Goal: Information Seeking & Learning: Understand process/instructions

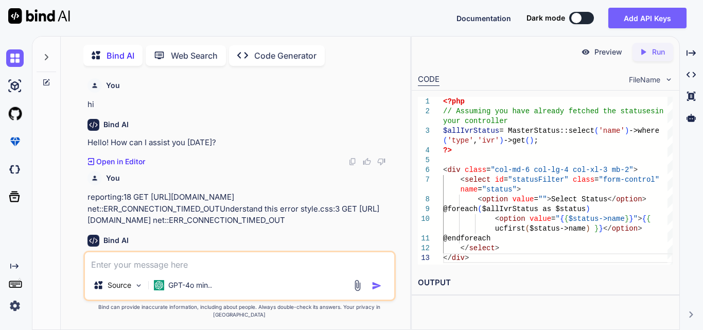
scroll to position [0, 3]
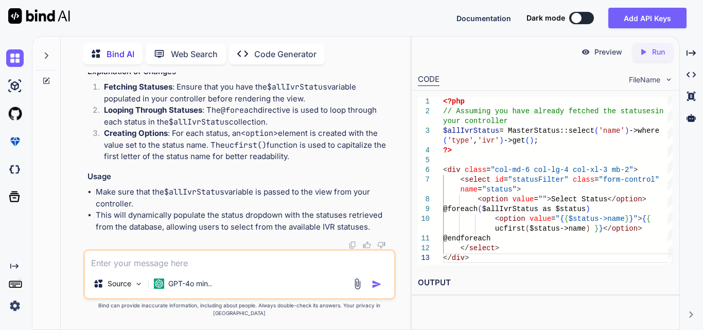
type textarea "x"
type textarea "<div class="ivrFilters"> <div class="row"> <div class="col-md-6 col-lg-4 col-xl…"
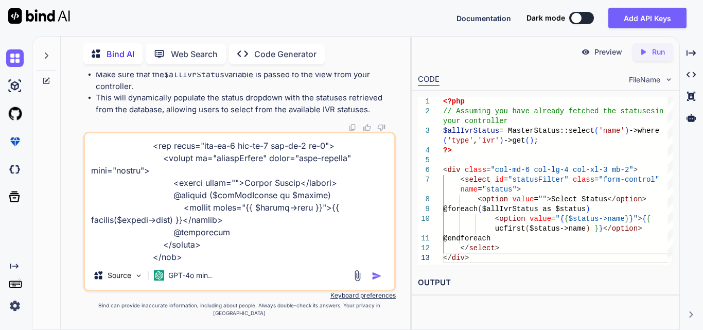
type textarea "x"
type textarea "<div class="ivrFilters"> <div class="row"> <div class="col-md-6 col-lg-4 col-xl…"
type textarea "x"
type textarea "<div class="ivrFilters"> <div class="row"> <div class="col-md-6 col-lg-4 col-xl…"
type textarea "x"
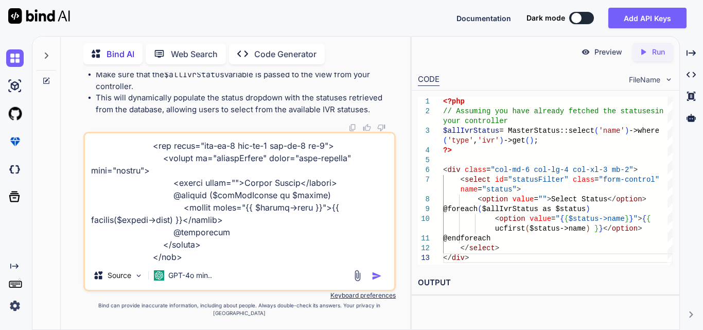
type textarea "<div class="ivrFilters"> <div class="row"> <div class="col-md-6 col-lg-4 col-xl…"
type textarea "x"
type textarea "<div class="ivrFilters"> <div class="row"> <div class="col-md-6 col-lg-4 col-xl…"
type textarea "x"
type textarea "<div class="ivrFilters"> <div class="row"> <div class="col-md-6 col-lg-4 col-xl…"
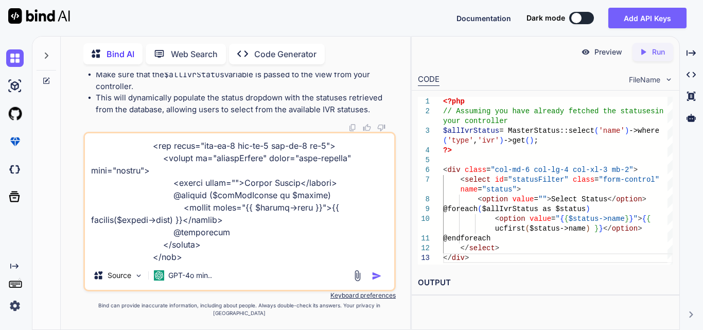
type textarea "x"
type textarea "<div class="ivrFilters"> <div class="row"> <div class="col-md-6 col-lg-4 col-xl…"
type textarea "x"
type textarea "<div class="ivrFilters"> <div class="row"> <div class="col-md-6 col-lg-4 col-xl…"
type textarea "x"
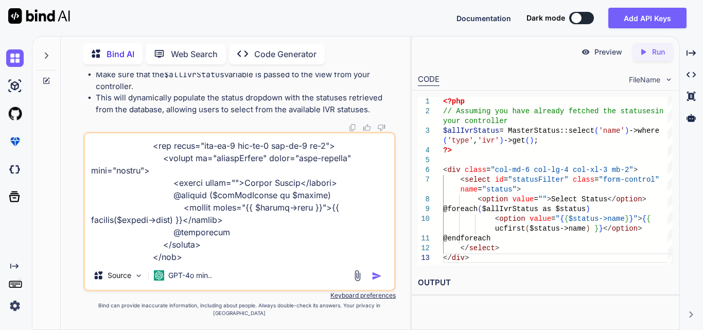
type textarea "<div class="ivrFilters"> <div class="row"> <div class="col-md-6 col-lg-4 col-xl…"
type textarea "x"
type textarea "<div class="ivrFilters"> <div class="row"> <div class="col-md-6 col-lg-4 col-xl…"
type textarea "x"
type textarea "<div class="ivrFilters"> <div class="row"> <div class="col-md-6 col-lg-4 col-xl…"
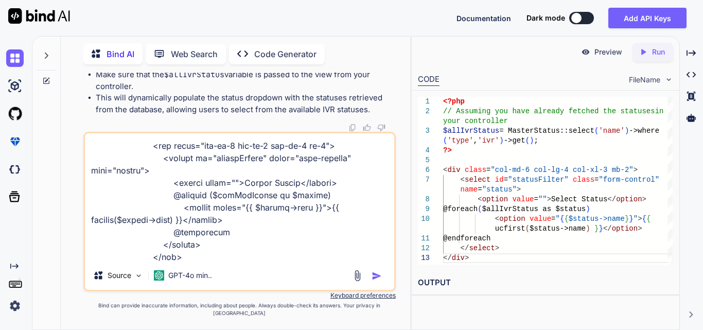
type textarea "x"
type textarea "<div class="ivrFilters"> <div class="row"> <div class="col-md-6 col-lg-4 col-xl…"
type textarea "x"
type textarea "<div class="ivrFilters"> <div class="row"> <div class="col-md-6 col-lg-4 col-xl…"
type textarea "x"
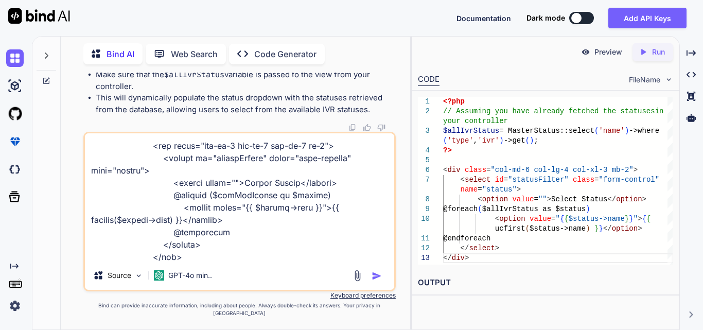
type textarea "<div class="ivrFilters"> <div class="row"> <div class="col-md-6 col-lg-4 col-xl…"
type textarea "x"
type textarea "<div class="ivrFilters"> <div class="row"> <div class="col-md-6 col-lg-4 col-xl…"
type textarea "x"
type textarea "<div class="ivrFilters"> <div class="row"> <div class="col-md-6 col-lg-4 col-xl…"
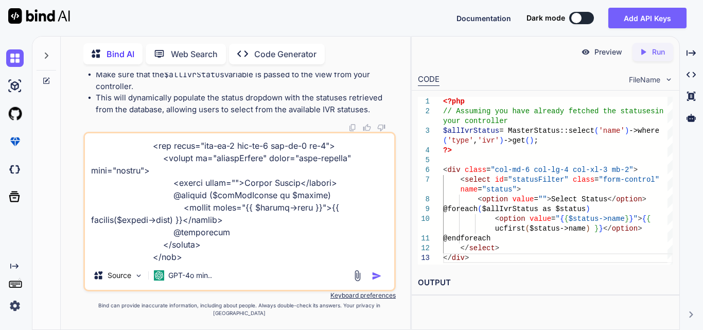
type textarea "x"
type textarea "<div class="ivrFilters"> <div class="row"> <div class="col-md-6 col-lg-4 col-xl…"
type textarea "x"
type textarea "<div class="ivrFilters"> <div class="row"> <div class="col-md-6 col-lg-4 col-xl…"
type textarea "x"
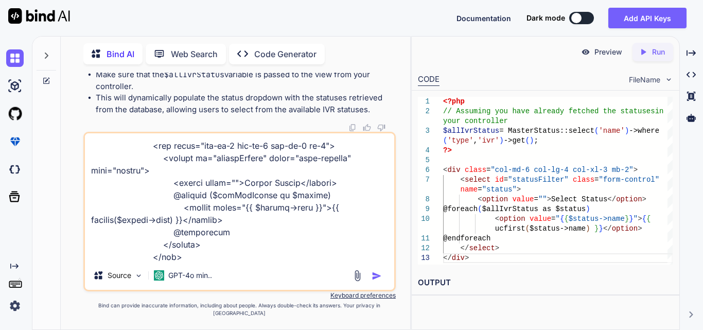
type textarea "<div class="ivrFilters"> <div class="row"> <div class="col-md-6 col-lg-4 col-xl…"
type textarea "x"
type textarea "<div class="ivrFilters"> <div class="row"> <div class="col-md-6 col-lg-4 col-xl…"
type textarea "x"
type textarea "<div class="ivrFilters"> <div class="row"> <div class="col-md-6 col-lg-4 col-xl…"
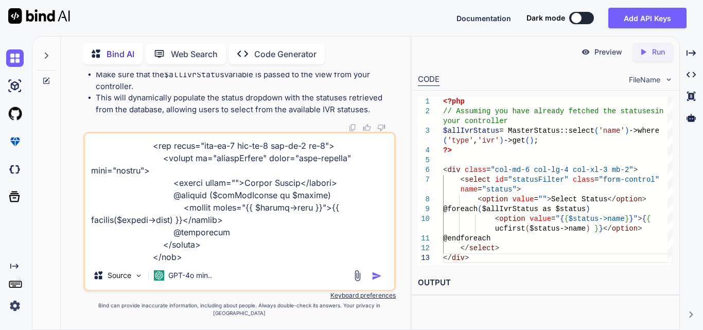
type textarea "x"
type textarea "<div class="ivrFilters"> <div class="row"> <div class="col-md-6 col-lg-4 col-xl…"
type textarea "x"
type textarea "<div class="ivrFilters"> <div class="row"> <div class="col-md-6 col-lg-4 col-xl…"
type textarea "x"
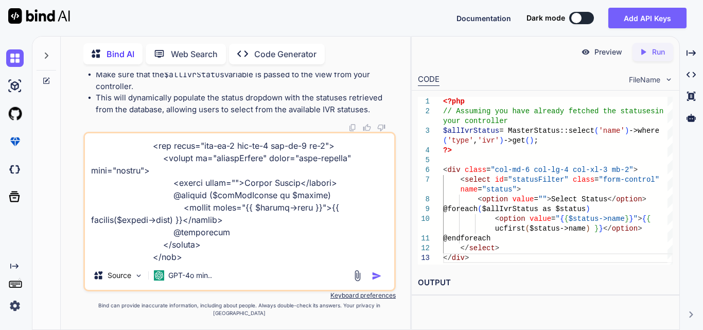
type textarea "<div class="ivrFilters"> <div class="row"> <div class="col-md-6 col-lg-4 col-xl…"
type textarea "x"
type textarea "<div class="ivrFilters"> <div class="row"> <div class="col-md-6 col-lg-4 col-xl…"
type textarea "x"
type textarea "<div class="ivrFilters"> <div class="row"> <div class="col-md-6 col-lg-4 col-xl…"
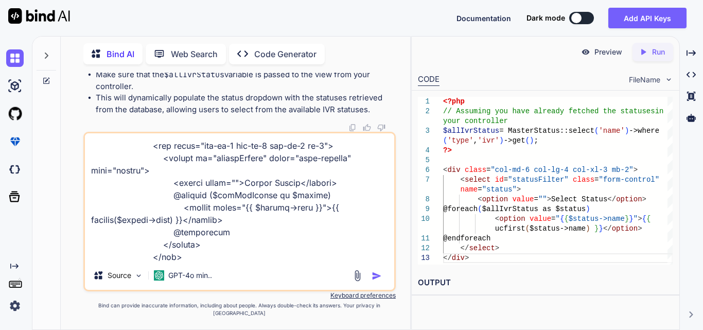
type textarea "x"
type textarea "<div class="ivrFilters"> <div class="row"> <div class="col-md-6 col-lg-4 col-xl…"
type textarea "x"
type textarea "<div class="ivrFilters"> <div class="row"> <div class="col-md-6 col-lg-4 col-xl…"
type textarea "x"
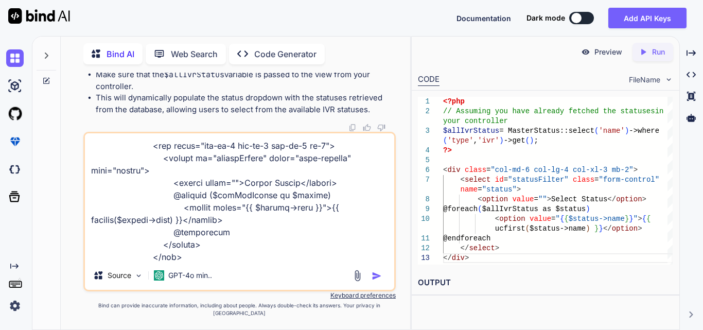
type textarea "<div class="ivrFilters"> <div class="row"> <div class="col-md-6 col-lg-4 col-xl…"
type textarea "x"
type textarea "<div class="ivrFilters"> <div class="row"> <div class="col-md-6 col-lg-4 col-xl…"
type textarea "x"
type textarea "<div class="ivrFilters"> <div class="row"> <div class="col-md-6 col-lg-4 col-xl…"
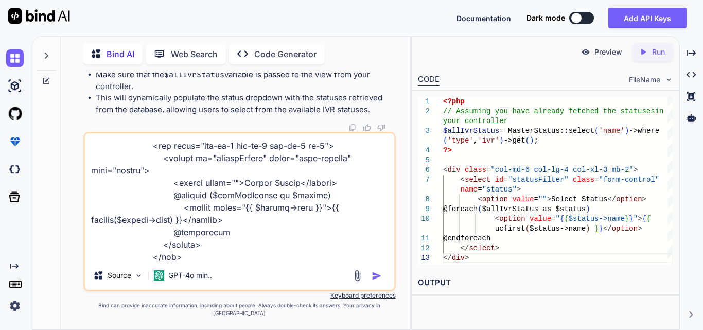
type textarea "x"
type textarea "<div class="ivrFilters"> <div class="row"> <div class="col-md-6 col-lg-4 col-xl…"
type textarea "x"
type textarea "<div class="ivrFilters"> <div class="row"> <div class="col-md-6 col-lg-4 col-xl…"
type textarea "x"
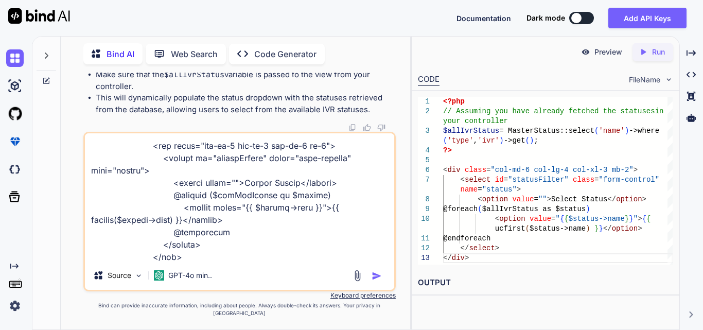
type textarea "<div class="ivrFilters"> <div class="row"> <div class="col-md-6 col-lg-4 col-xl…"
type textarea "x"
type textarea "<div class="ivrFilters"> <div class="row"> <div class="col-md-6 col-lg-4 col-xl…"
type textarea "x"
type textarea "<div class="ivrFilters"> <div class="row"> <div class="col-md-6 col-lg-4 col-xl…"
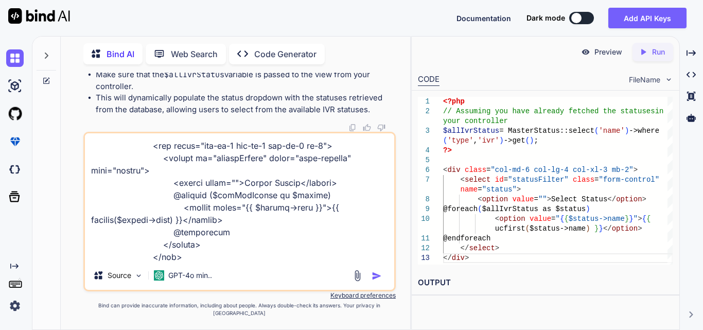
type textarea "x"
type textarea "<div class="ivrFilters"> <div class="row"> <div class="col-md-6 col-lg-4 col-xl…"
type textarea "x"
type textarea "<div class="ivrFilters"> <div class="row"> <div class="col-md-6 col-lg-4 col-xl…"
type textarea "x"
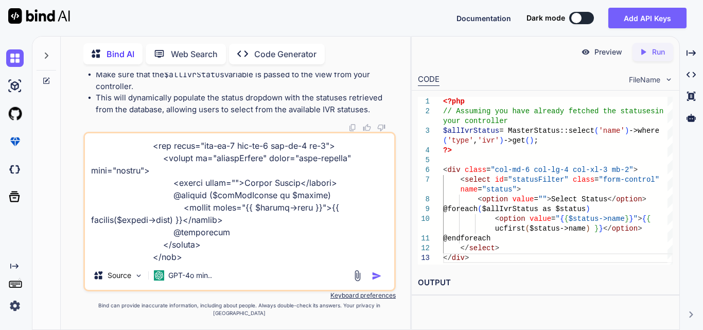
type textarea "<div class="ivrFilters"> <div class="row"> <div class="col-md-6 col-lg-4 col-xl…"
type textarea "x"
type textarea "<div class="ivrFilters"> <div class="row"> <div class="col-md-6 col-lg-4 col-xl…"
type textarea "x"
type textarea "<div class="ivrFilters"> <div class="row"> <div class="col-md-6 col-lg-4 col-xl…"
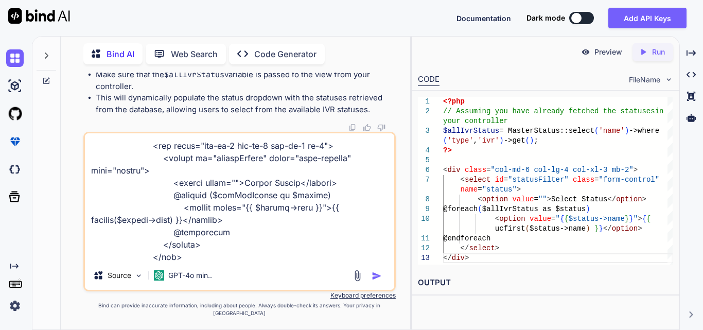
type textarea "x"
type textarea "<div class="ivrFilters"> <div class="row"> <div class="col-md-6 col-lg-4 col-xl…"
type textarea "x"
type textarea "<div class="ivrFilters"> <div class="row"> <div class="col-md-6 col-lg-4 col-xl…"
type textarea "x"
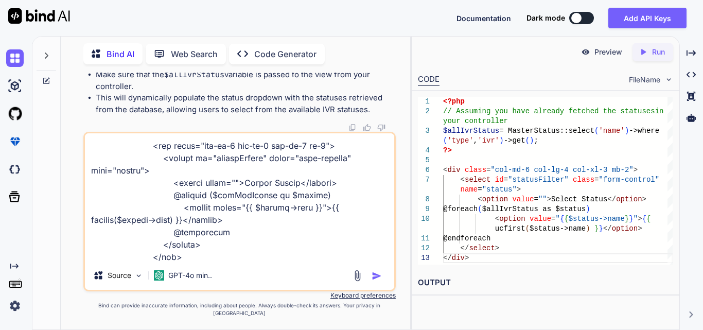
type textarea "<div class="ivrFilters"> <div class="row"> <div class="col-md-6 col-lg-4 col-xl…"
type textarea "x"
type textarea "<div class="ivrFilters"> <div class="row"> <div class="col-md-6 col-lg-4 col-xl…"
type textarea "x"
type textarea "<div class="ivrFilters"> <div class="row"> <div class="col-md-6 col-lg-4 col-xl…"
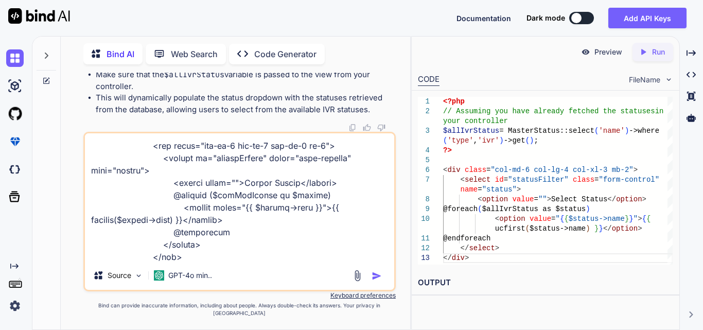
type textarea "x"
type textarea "<div class="ivrFilters"> <div class="row"> <div class="col-md-6 col-lg-4 col-xl…"
type textarea "x"
type textarea "<div class="ivrFilters"> <div class="row"> <div class="col-md-6 col-lg-4 col-xl…"
type textarea "x"
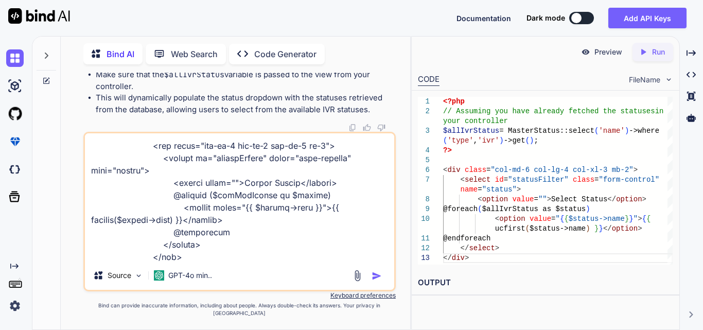
type textarea "<div class="ivrFilters"> <div class="row"> <div class="col-md-6 col-lg-4 col-xl…"
type textarea "x"
type textarea "<div class="ivrFilters"> <div class="row"> <div class="col-md-6 col-lg-4 col-xl…"
type textarea "x"
type textarea "<div class="ivrFilters"> <div class="row"> <div class="col-md-6 col-lg-4 col-xl…"
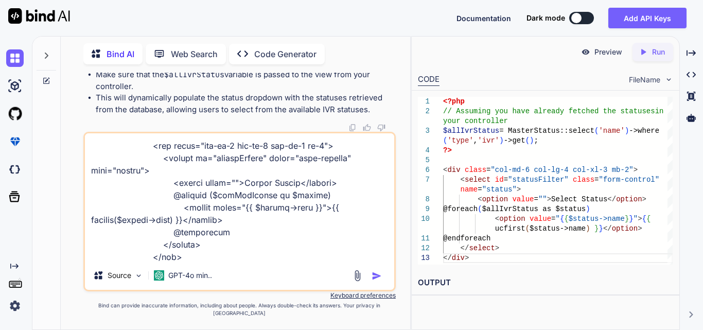
type textarea "x"
type textarea "<div class="ivrFilters"> <div class="row"> <div class="col-md-6 col-lg-4 col-xl…"
type textarea "x"
type textarea "<div class="ivrFilters"> <div class="row"> <div class="col-md-6 col-lg-4 col-xl…"
type textarea "x"
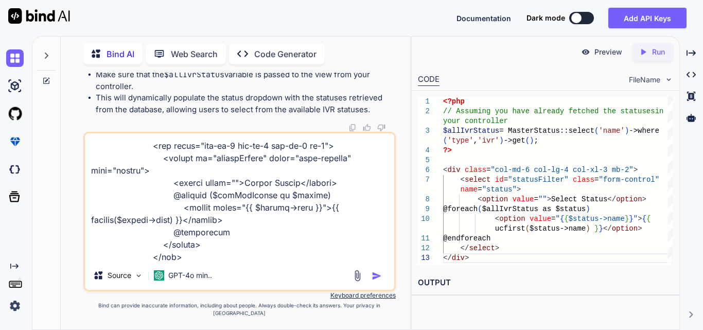
type textarea "<div class="ivrFilters"> <div class="row"> <div class="col-md-6 col-lg-4 col-xl…"
type textarea "x"
type textarea "<div class="ivrFilters"> <div class="row"> <div class="col-md-6 col-lg-4 col-xl…"
type textarea "x"
type textarea "<div class="ivrFilters"> <div class="row"> <div class="col-md-6 col-lg-4 col-xl…"
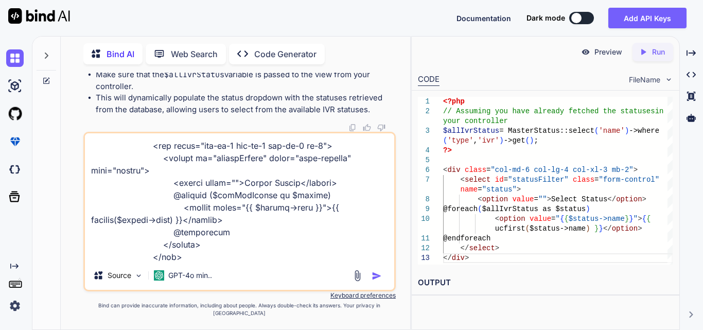
type textarea "x"
type textarea "<div class="ivrFilters"> <div class="row"> <div class="col-md-6 col-lg-4 col-xl…"
type textarea "x"
type textarea "<div class="ivrFilters"> <div class="row"> <div class="col-md-6 col-lg-4 col-xl…"
type textarea "x"
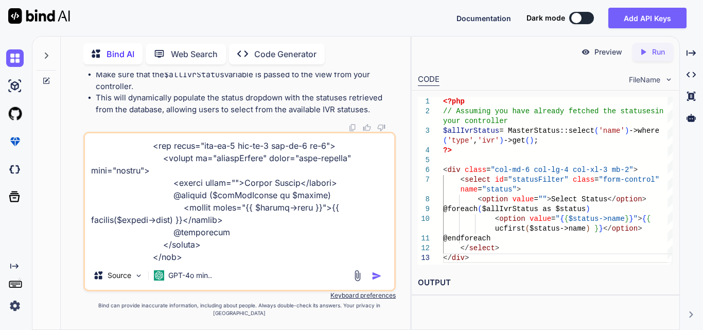
type textarea "<div class="ivrFilters"> <div class="row"> <div class="col-md-6 col-lg-4 col-xl…"
type textarea "x"
type textarea "<div class="ivrFilters"> <div class="row"> <div class="col-md-6 col-lg-4 col-xl…"
type textarea "x"
type textarea "<div class="ivrFilters"> <div class="row"> <div class="col-md-6 col-lg-4 col-xl…"
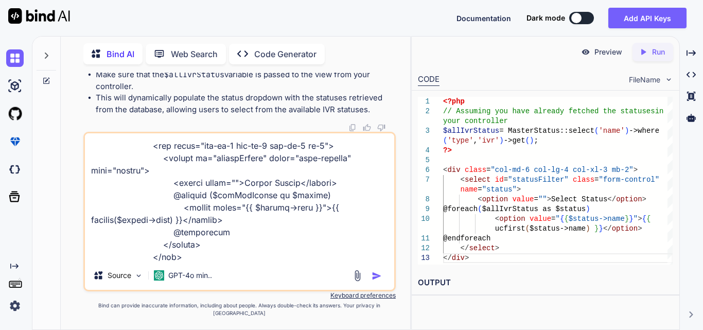
type textarea "x"
type textarea "<div class="ivrFilters"> <div class="row"> <div class="col-md-6 col-lg-4 col-xl…"
type textarea "x"
type textarea "<div class="ivrFilters"> <div class="row"> <div class="col-md-6 col-lg-4 col-xl…"
type textarea "x"
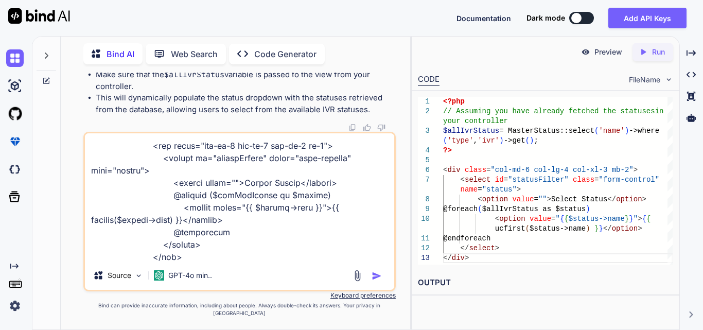
type textarea "<div class="ivrFilters"> <div class="row"> <div class="col-md-6 col-lg-4 col-xl…"
type textarea "x"
type textarea "<div class="ivrFilters"> <div class="row"> <div class="col-md-6 col-lg-4 col-xl…"
type textarea "x"
type textarea "<div class="ivrFilters"> <div class="row"> <div class="col-md-6 col-lg-4 col-xl…"
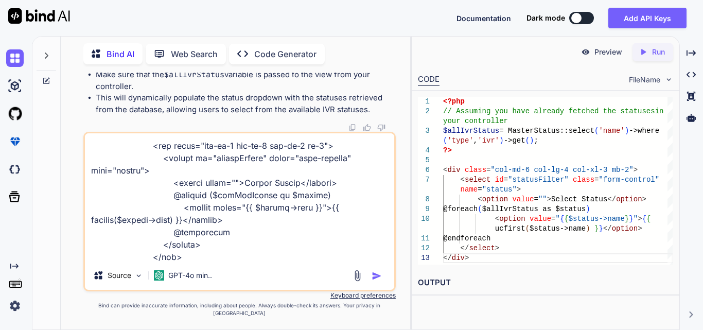
type textarea "x"
type textarea "<div class="ivrFilters"> <div class="row"> <div class="col-md-6 col-lg-4 col-xl…"
type textarea "x"
type textarea "<div class="ivrFilters"> <div class="row"> <div class="col-md-6 col-lg-4 col-xl…"
type textarea "x"
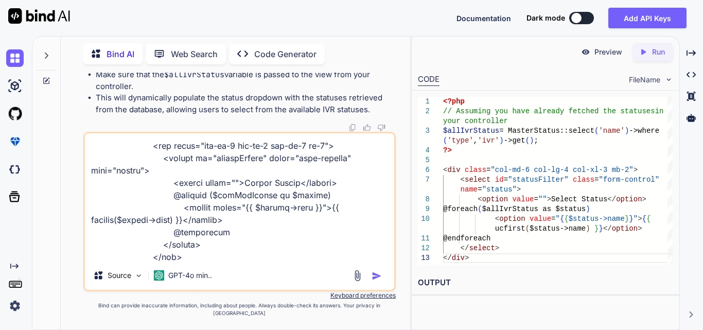
type textarea "<div class="ivrFilters"> <div class="row"> <div class="col-md-6 col-lg-4 col-xl…"
type textarea "x"
type textarea "<div class="ivrFilters"> <div class="row"> <div class="col-md-6 col-lg-4 col-xl…"
type textarea "x"
type textarea "<div class="ivrFilters"> <div class="row"> <div class="col-md-6 col-lg-4 col-xl…"
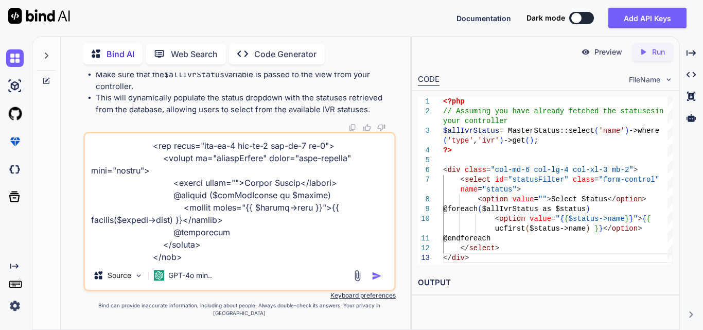
type textarea "x"
type textarea "<div class="ivrFilters"> <div class="row"> <div class="col-md-6 col-lg-4 col-xl…"
type textarea "x"
type textarea "<div class="ivrFilters"> <div class="row"> <div class="col-md-6 col-lg-4 col-xl…"
type textarea "x"
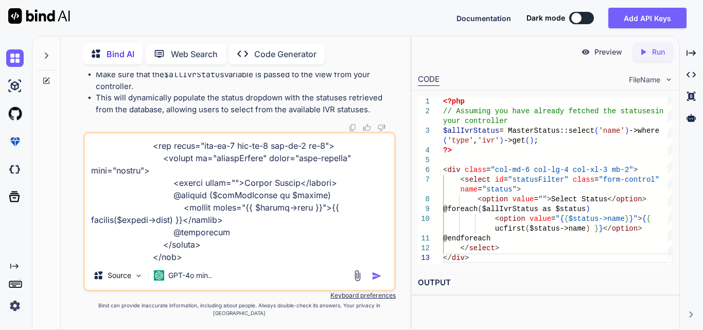
type textarea "<div class="ivrFilters"> <div class="row"> <div class="col-md-6 col-lg-4 col-xl…"
type textarea "x"
type textarea "<div class="ivrFilters"> <div class="row"> <div class="col-md-6 col-lg-4 col-xl…"
type textarea "x"
type textarea "<div class="ivrFilters"> <div class="row"> <div class="col-md-6 col-lg-4 col-xl…"
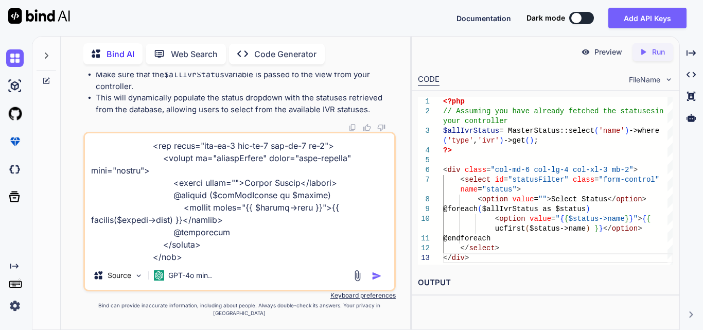
type textarea "x"
type textarea "<div class="ivrFilters"> <div class="row"> <div class="col-md-6 col-lg-4 col-xl…"
type textarea "x"
type textarea "<div class="ivrFilters"> <div class="row"> <div class="col-md-6 col-lg-4 col-xl…"
type textarea "x"
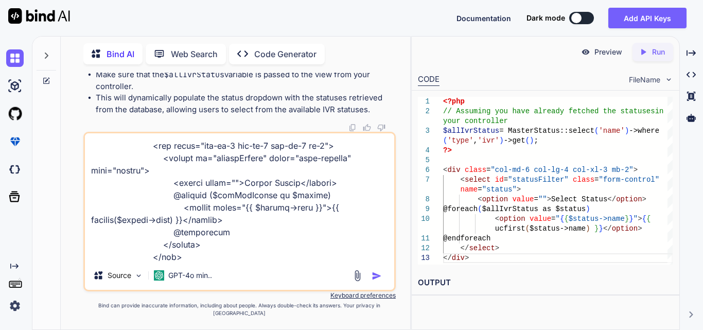
type textarea "<div class="ivrFilters"> <div class="row"> <div class="col-md-6 col-lg-4 col-xl…"
type textarea "x"
type textarea "<div class="ivrFilters"> <div class="row"> <div class="col-md-6 col-lg-4 col-xl…"
type textarea "x"
type textarea "<div class="ivrFilters"> <div class="row"> <div class="col-md-6 col-lg-4 col-xl…"
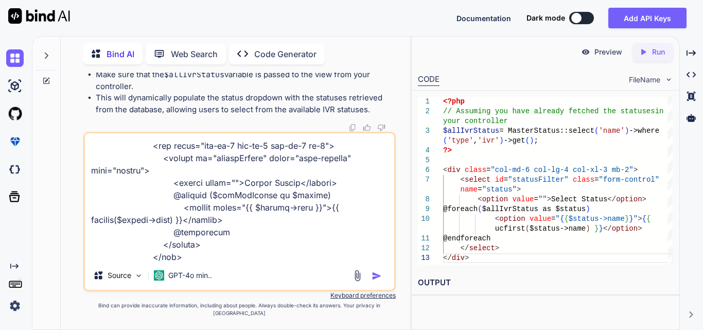
type textarea "x"
type textarea "<div class="ivrFilters"> <div class="row"> <div class="col-md-6 col-lg-4 col-xl…"
type textarea "x"
type textarea "<div class="ivrFilters"> <div class="row"> <div class="col-md-6 col-lg-4 col-xl…"
type textarea "x"
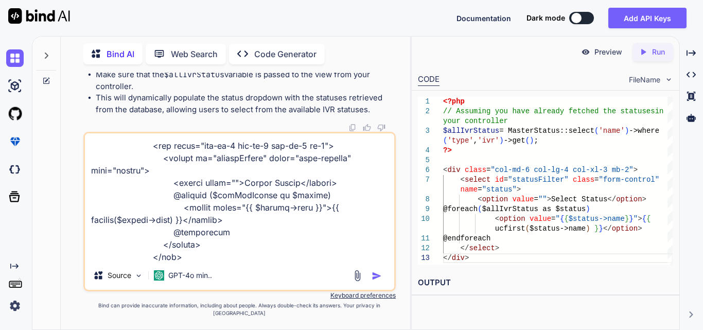
type textarea "<div class="ivrFilters"> <div class="row"> <div class="col-md-6 col-lg-4 col-xl…"
type textarea "x"
type textarea "<div class="ivrFilters"> <div class="row"> <div class="col-md-6 col-lg-4 col-xl…"
type textarea "x"
type textarea "<div class="ivrFilters"> <div class="row"> <div class="col-md-6 col-lg-4 col-xl…"
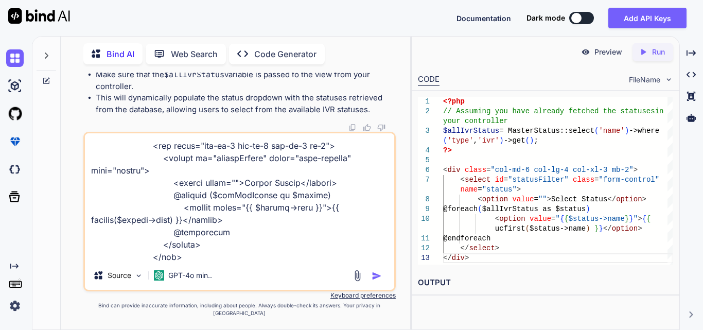
type textarea "x"
type textarea "<div class="ivrFilters"> <div class="row"> <div class="col-md-6 col-lg-4 col-xl…"
type textarea "x"
type textarea "<div class="ivrFilters"> <div class="row"> <div class="col-md-6 col-lg-4 col-xl…"
type textarea "x"
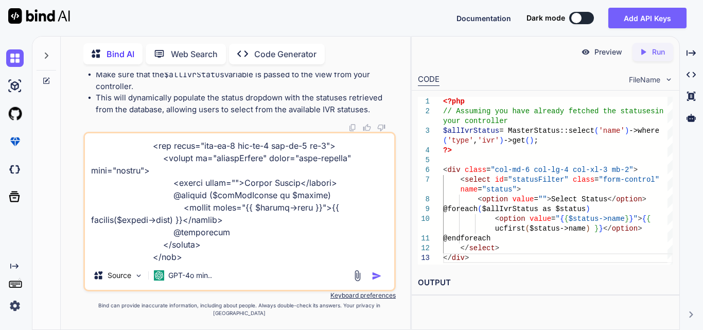
type textarea "<div class="ivrFilters"> <div class="row"> <div class="col-md-6 col-lg-4 col-xl…"
type textarea "x"
type textarea "<div class="ivrFilters"> <div class="row"> <div class="col-md-6 col-lg-4 col-xl…"
type textarea "x"
type textarea "<div class="ivrFilters"> <div class="row"> <div class="col-md-6 col-lg-4 col-xl…"
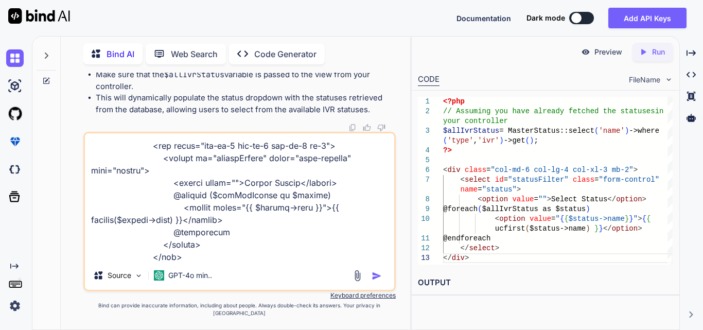
type textarea "x"
type textarea "<div class="ivrFilters"> <div class="row"> <div class="col-md-6 col-lg-4 col-xl…"
type textarea "x"
type textarea "<div class="ivrFilters"> <div class="row"> <div class="col-md-6 col-lg-4 col-xl…"
type textarea "x"
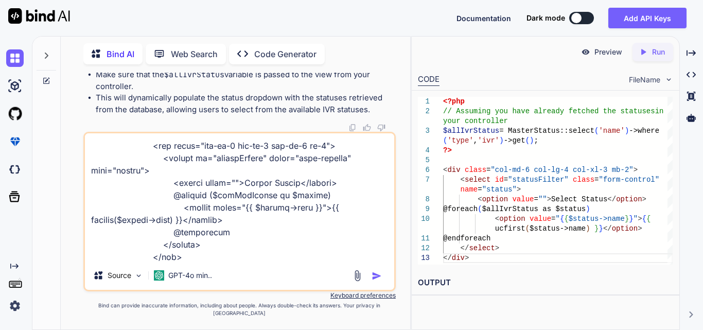
type textarea "<div class="ivrFilters"> <div class="row"> <div class="col-md-6 col-lg-4 col-xl…"
type textarea "x"
type textarea "<div class="ivrFilters"> <div class="row"> <div class="col-md-6 col-lg-4 col-xl…"
type textarea "x"
type textarea "<div class="ivrFilters"> <div class="row"> <div class="col-md-6 col-lg-4 col-xl…"
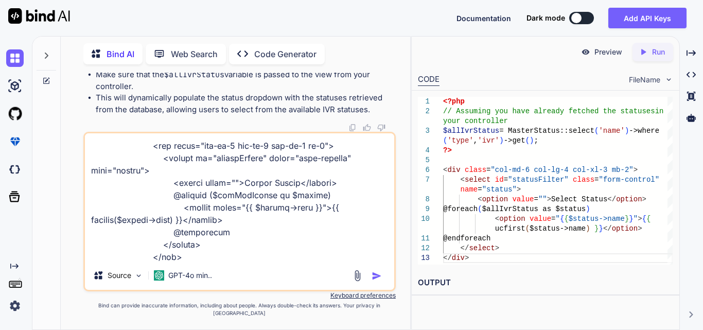
type textarea "x"
type textarea "<div class="ivrFilters"> <div class="row"> <div class="col-md-6 col-lg-4 col-xl…"
type textarea "x"
type textarea "<div class="ivrFilters"> <div class="row"> <div class="col-md-6 col-lg-4 col-xl…"
type textarea "x"
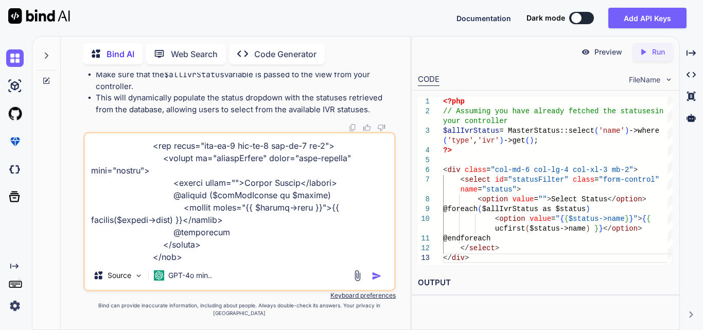
type textarea "<div class="ivrFilters"> <div class="row"> <div class="col-md-6 col-lg-4 col-xl…"
type textarea "x"
type textarea "<div class="ivrFilters"> <div class="row"> <div class="col-md-6 col-lg-4 col-xl…"
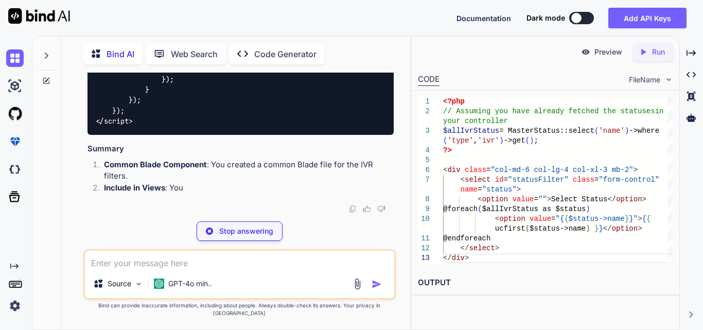
scroll to position [65887, 0]
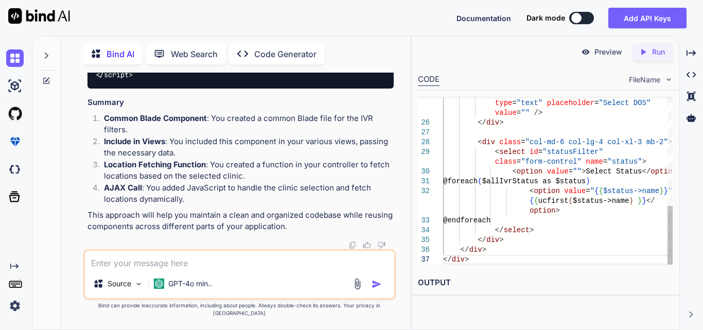
drag, startPoint x: 126, startPoint y: 185, endPoint x: 314, endPoint y: 184, distance: 188.0
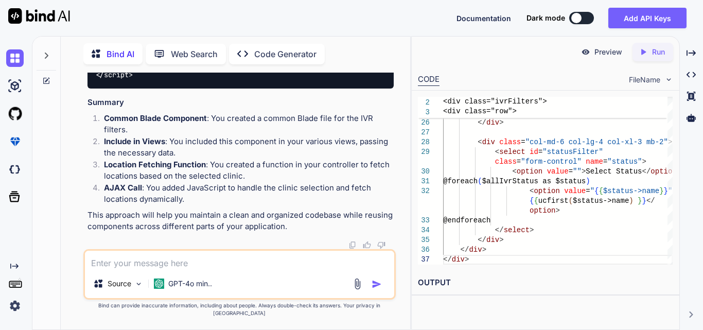
click at [94, 109] on h3 "Summary" at bounding box center [241, 103] width 306 height 12
click at [188, 269] on textarea at bounding box center [239, 260] width 309 height 19
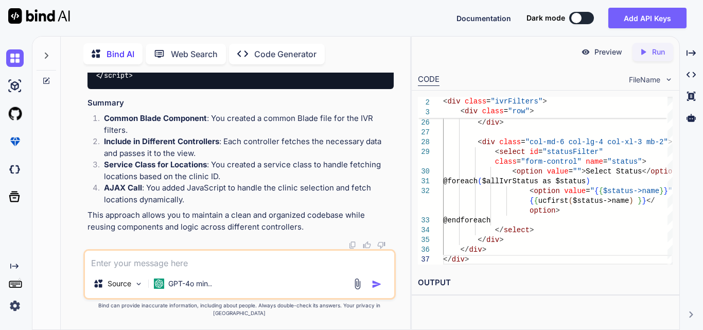
scroll to position [65357, 0]
drag, startPoint x: 113, startPoint y: 135, endPoint x: 154, endPoint y: 223, distance: 97.4
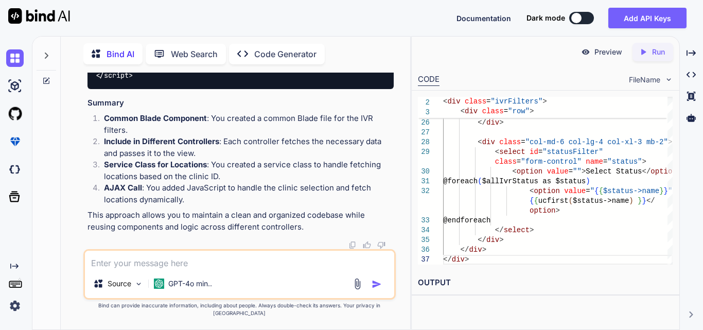
drag, startPoint x: 116, startPoint y: 98, endPoint x: 142, endPoint y: 210, distance: 114.3
drag, startPoint x: 133, startPoint y: 210, endPoint x: 167, endPoint y: 237, distance: 43.3
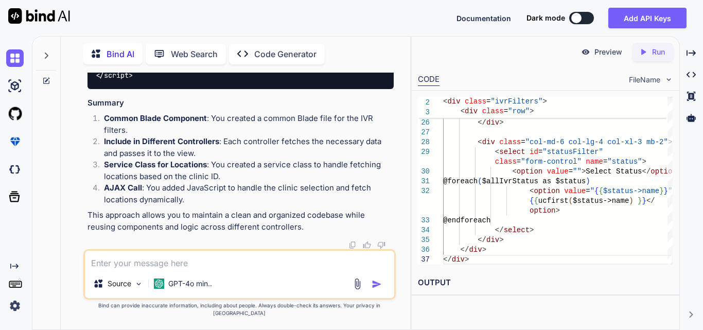
drag, startPoint x: 95, startPoint y: 166, endPoint x: 131, endPoint y: 232, distance: 74.7
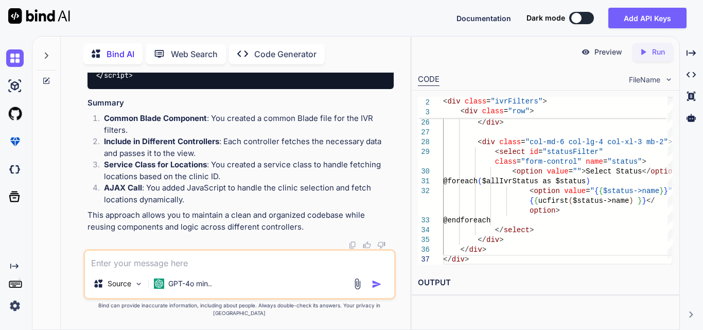
drag, startPoint x: 96, startPoint y: 148, endPoint x: 366, endPoint y: 157, distance: 270.5
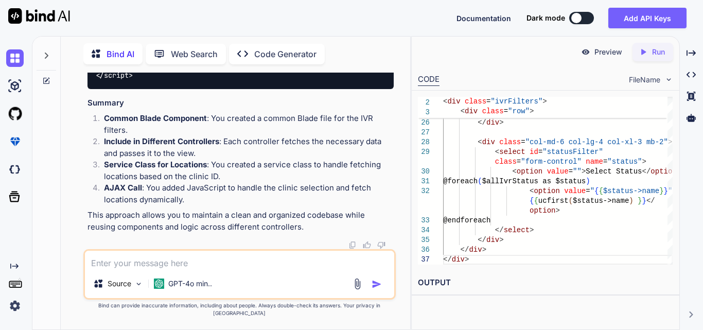
drag, startPoint x: 105, startPoint y: 226, endPoint x: 93, endPoint y: 161, distance: 65.5
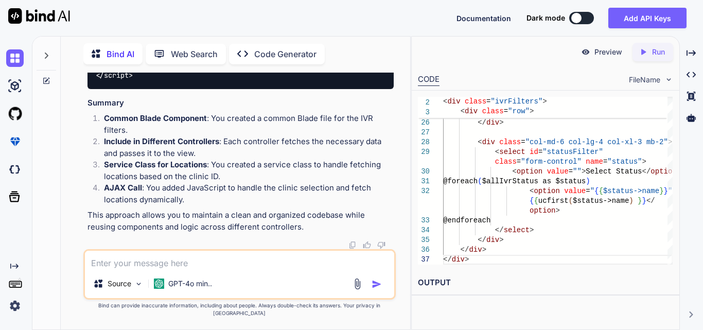
scroll to position [0, 0]
drag, startPoint x: 156, startPoint y: 223, endPoint x: 33, endPoint y: 130, distance: 153.6
click at [33, 130] on div "Bind AI Web Search Created with Pixso. Code Generator You hi Bind AI Hello! How…" at bounding box center [221, 182] width 378 height 295
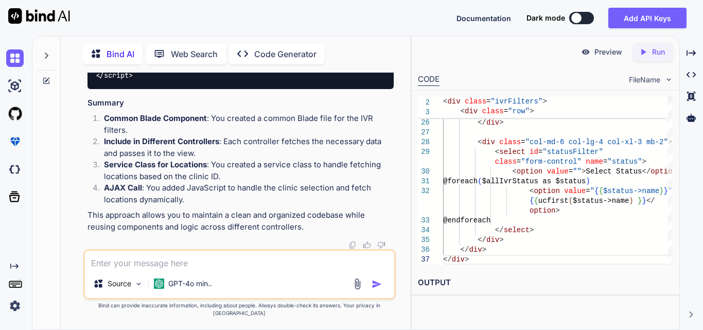
click at [203, 269] on textarea at bounding box center [239, 260] width 309 height 19
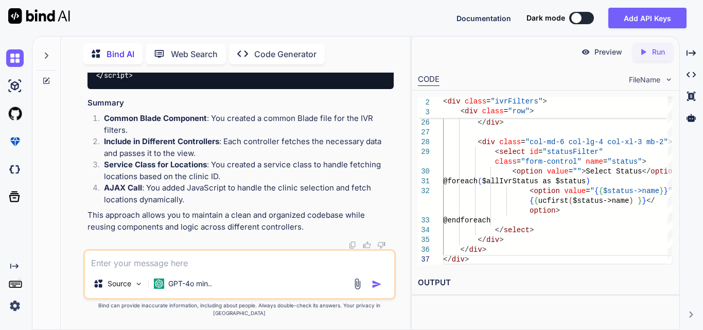
paste textarea "<!-- resources/views/components/ivrFilters.blade.php --> <div class="ivrFilters…"
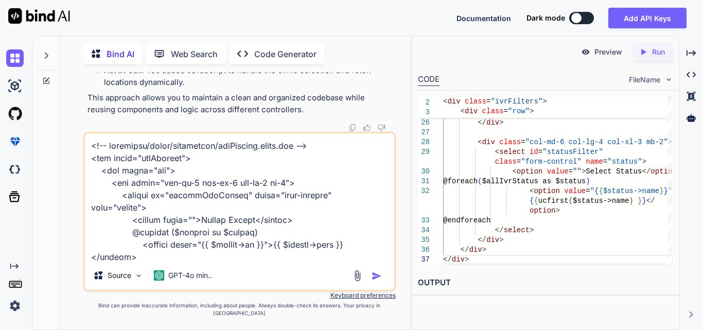
scroll to position [383, 0]
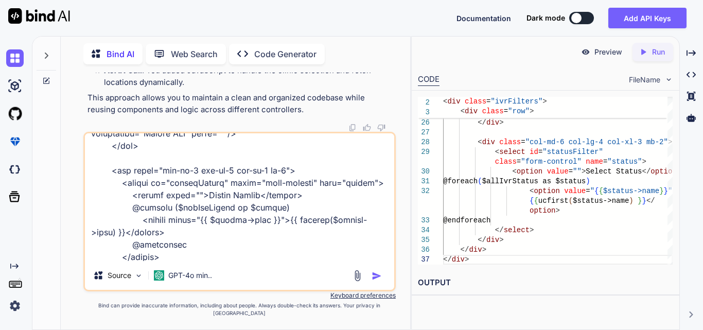
click at [190, 261] on textarea at bounding box center [239, 197] width 309 height 128
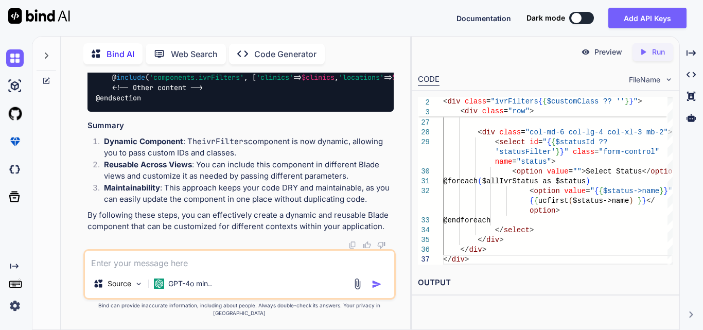
scroll to position [69171, 0]
drag, startPoint x: 169, startPoint y: 89, endPoint x: 219, endPoint y: 93, distance: 49.6
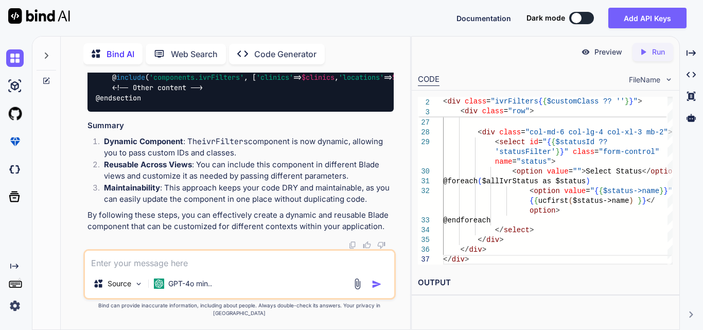
drag, startPoint x: 192, startPoint y: 170, endPoint x: 342, endPoint y: 174, distance: 150.4
drag, startPoint x: 175, startPoint y: 180, endPoint x: 259, endPoint y: 228, distance: 96.8
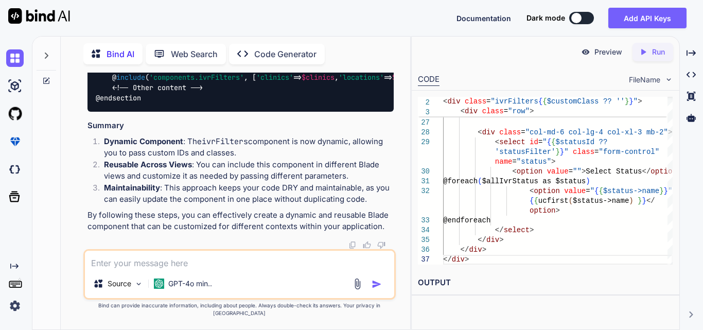
drag, startPoint x: 114, startPoint y: 106, endPoint x: 186, endPoint y: 204, distance: 121.6
click at [186, 112] on div "@ extends ( '[DOMAIN_NAME]' ) @ section ( 'content' ) @ include ( 'components.i…" at bounding box center [241, 71] width 306 height 79
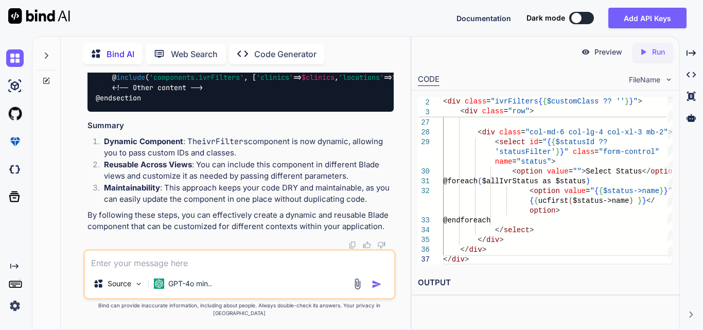
drag, startPoint x: 117, startPoint y: 173, endPoint x: 330, endPoint y: 173, distance: 212.1
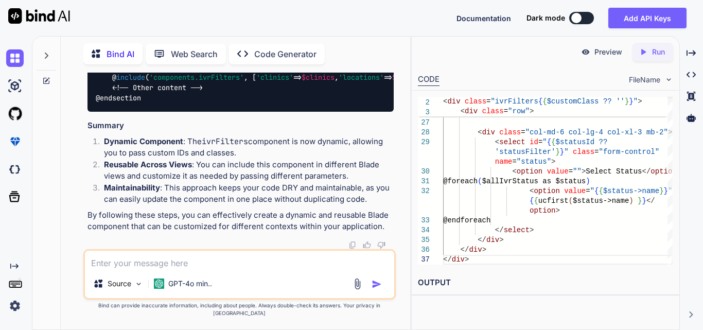
scroll to position [69171, 0]
drag, startPoint x: 115, startPoint y: 125, endPoint x: 179, endPoint y: 178, distance: 82.6
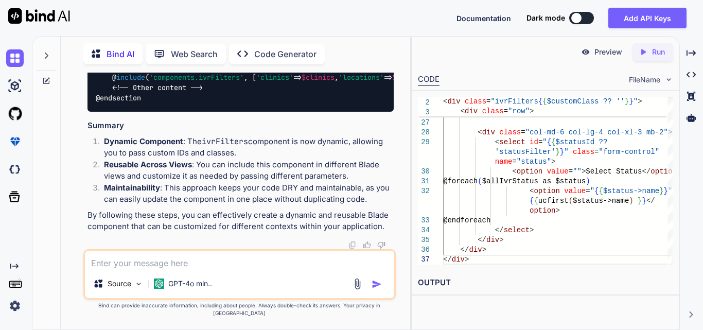
drag, startPoint x: 112, startPoint y: 122, endPoint x: 168, endPoint y: 180, distance: 80.5
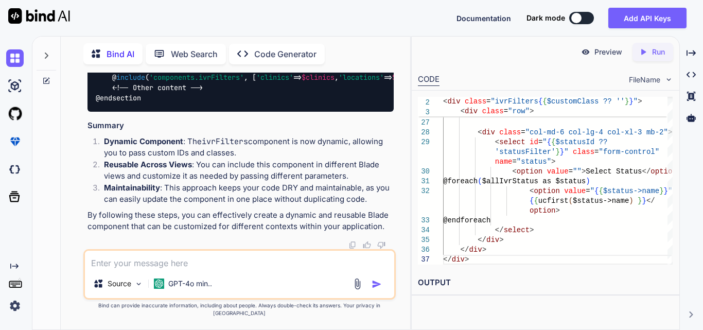
drag, startPoint x: 109, startPoint y: 171, endPoint x: 151, endPoint y: 207, distance: 54.8
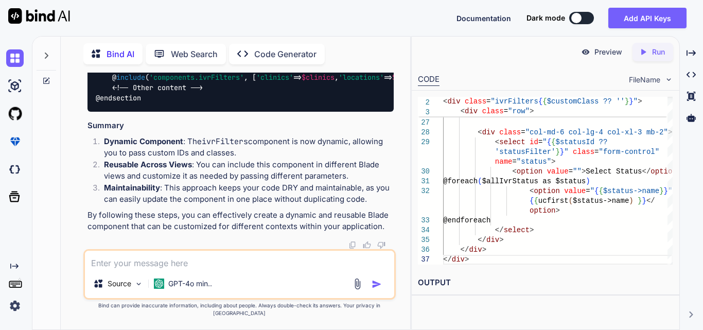
drag, startPoint x: 84, startPoint y: 167, endPoint x: 292, endPoint y: 176, distance: 208.7
click at [292, 176] on div "You hi Bind AI Hello! How can I assist you [DATE]? Created with Pixso. Open in …" at bounding box center [239, 201] width 313 height 257
drag, startPoint x: 81, startPoint y: 171, endPoint x: 270, endPoint y: 179, distance: 189.1
click at [270, 179] on div "You hi Bind AI Hello! How can I assist you [DATE]? Created with Pixso. Open in …" at bounding box center [239, 201] width 341 height 257
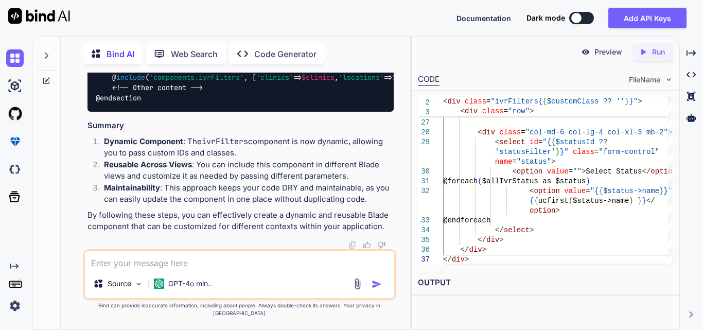
drag, startPoint x: 183, startPoint y: 151, endPoint x: 232, endPoint y: 156, distance: 49.2
click at [232, 156] on li "Dynamic Component : The ivrFilters component is now dynamic, allowing you to pa…" at bounding box center [245, 147] width 298 height 23
click at [257, 156] on li "Dynamic Component : The ivrFilters component is now dynamic, allowing you to pa…" at bounding box center [245, 147] width 298 height 23
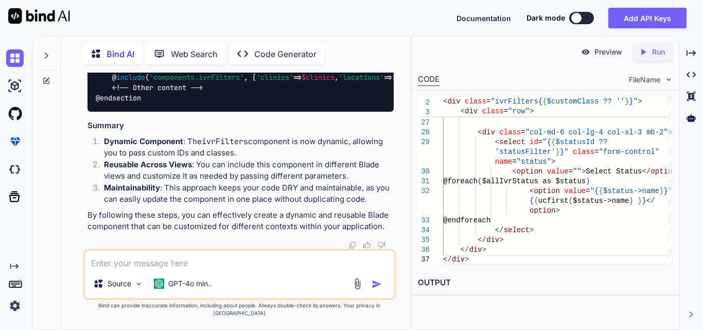
scroll to position [69699, 0]
click at [181, 262] on textarea at bounding box center [239, 260] width 309 height 19
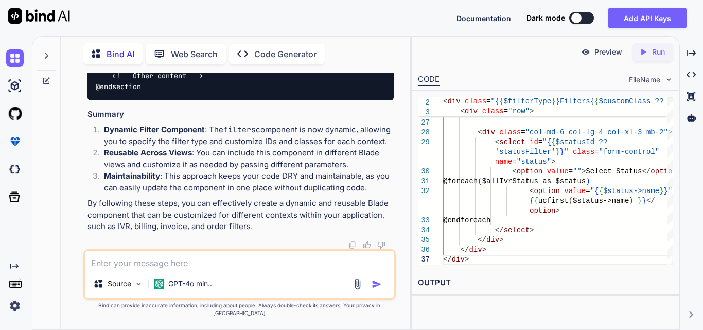
scroll to position [71404, 0]
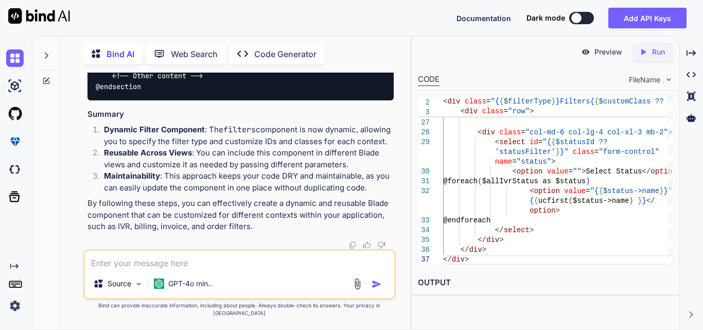
scroll to position [71662, 0]
click at [607, 60] on span "'order'" at bounding box center [621, 54] width 29 height 9
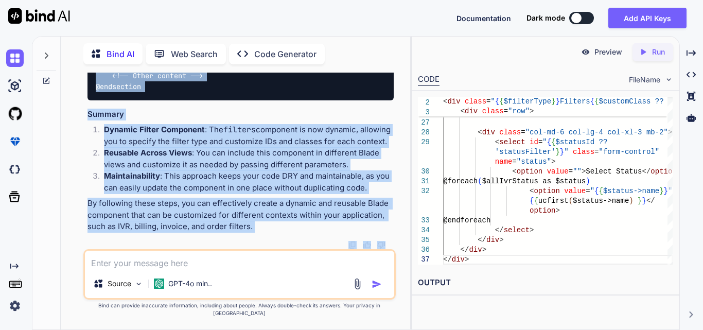
drag, startPoint x: 96, startPoint y: 130, endPoint x: 229, endPoint y: 261, distance: 186.8
click at [229, 261] on div "You hi Bind AI Hello! How can I assist you [DATE]? Created with Pixso. Open in …" at bounding box center [239, 201] width 313 height 257
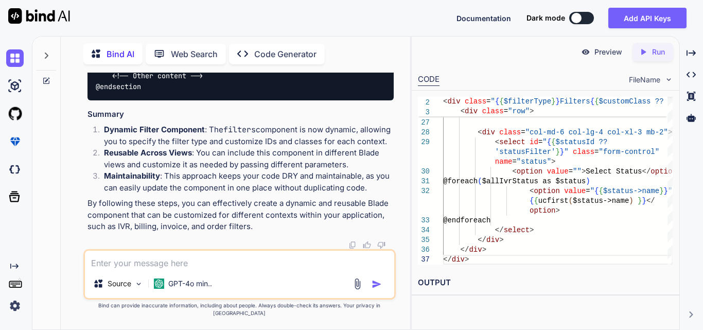
scroll to position [70274, 0]
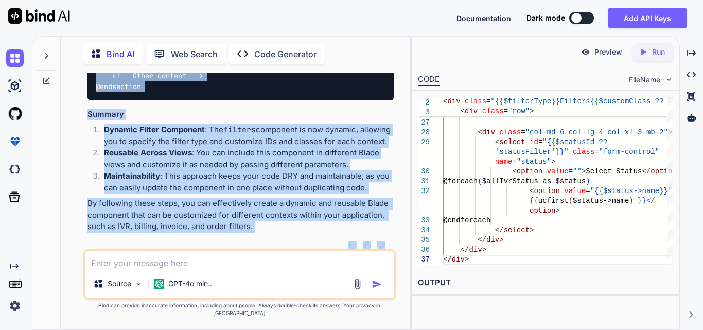
scroll to position [71119, 0]
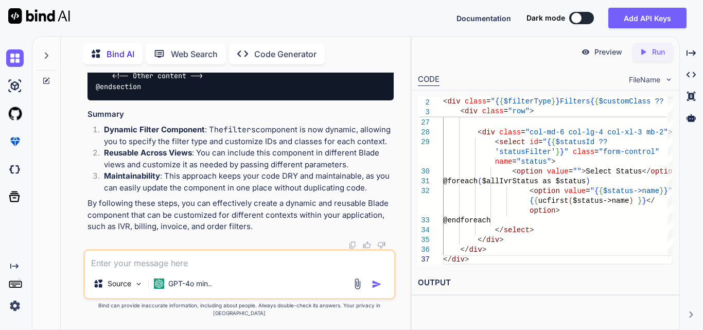
drag, startPoint x: 113, startPoint y: 154, endPoint x: 227, endPoint y: 194, distance: 121.2
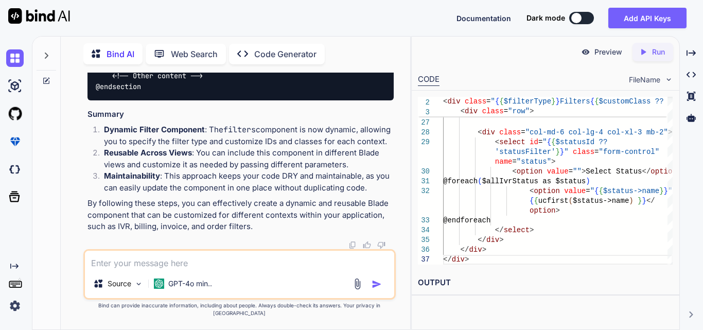
drag, startPoint x: 108, startPoint y: 81, endPoint x: 137, endPoint y: 208, distance: 130.0
copy code "@ include ( 'components.filters' , [ 'clinics' => $clinics , 'locations' => $lo…"
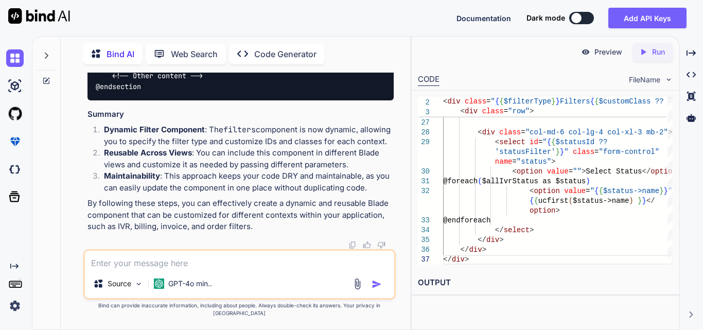
click at [195, 269] on textarea at bounding box center [239, 260] width 309 height 19
click at [296, 268] on textarea "we get locations according to change of clinic" at bounding box center [239, 260] width 309 height 19
paste textarea "@extends('[DOMAIN_NAME]') @section('content') @include('components.filters', [ …"
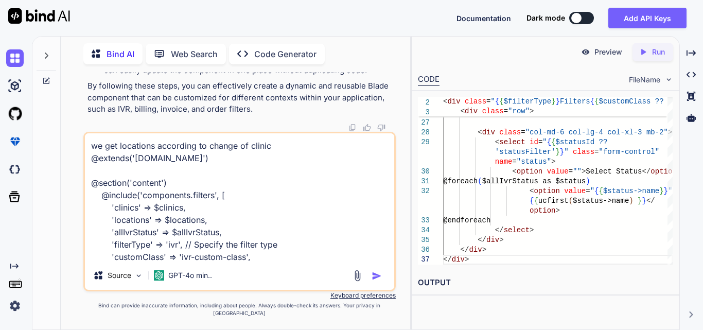
scroll to position [87, 0]
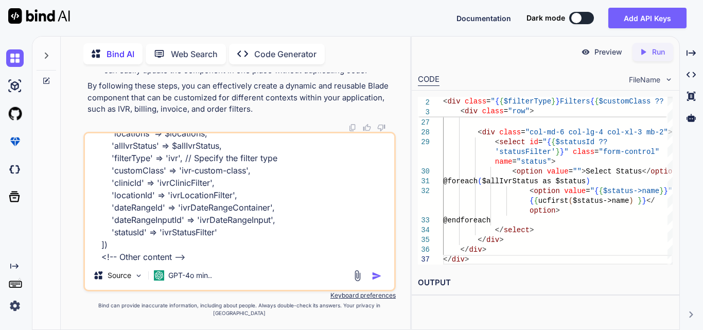
click at [378, 281] on img "button" at bounding box center [377, 276] width 10 height 10
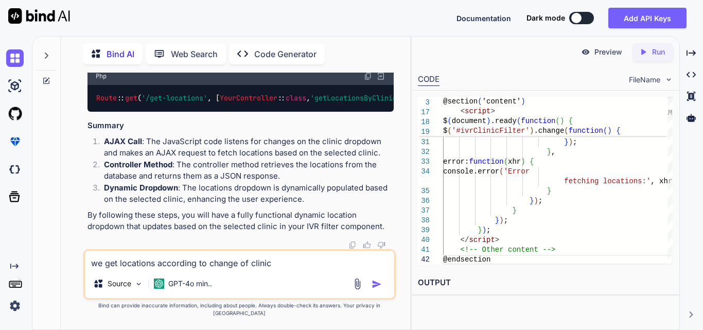
scroll to position [72248, 0]
click at [157, 261] on textarea "we get locations according to change of clinic @extends('[DOMAIN_NAME]') @secti…" at bounding box center [239, 260] width 309 height 19
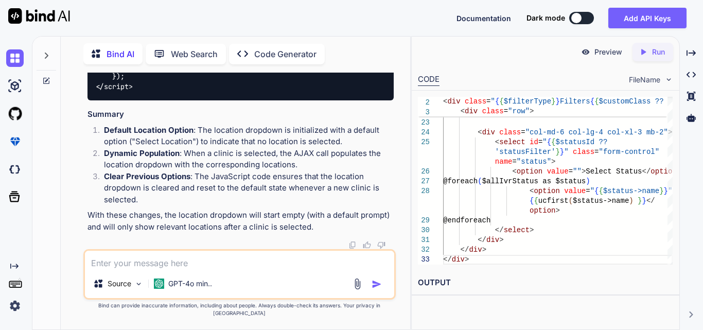
scroll to position [73377, 0]
drag, startPoint x: 108, startPoint y: 157, endPoint x: 166, endPoint y: 191, distance: 67.6
drag, startPoint x: 118, startPoint y: 169, endPoint x: 334, endPoint y: 174, distance: 215.3
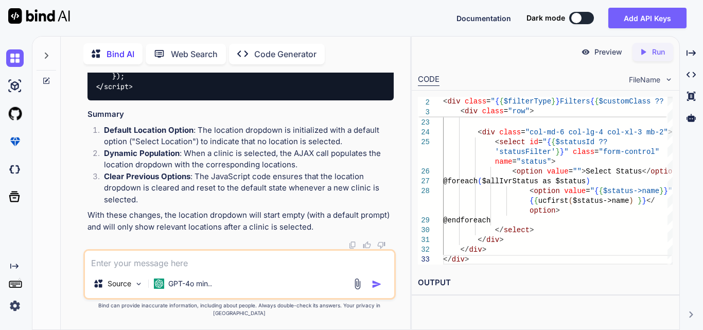
click at [179, 268] on textarea at bounding box center [239, 260] width 309 height 19
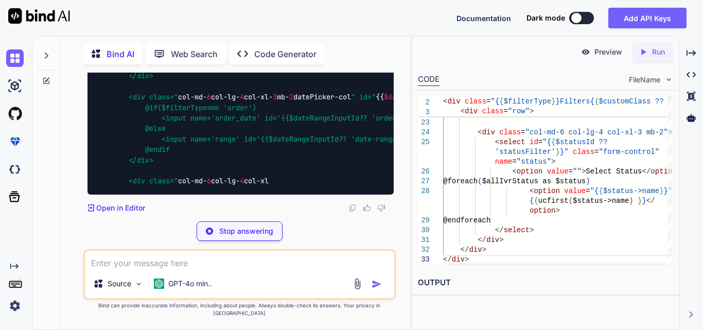
scroll to position [74571, 0]
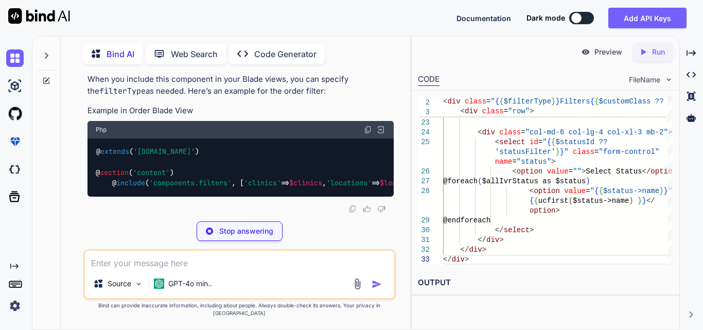
drag, startPoint x: 130, startPoint y: 105, endPoint x: 193, endPoint y: 106, distance: 63.3
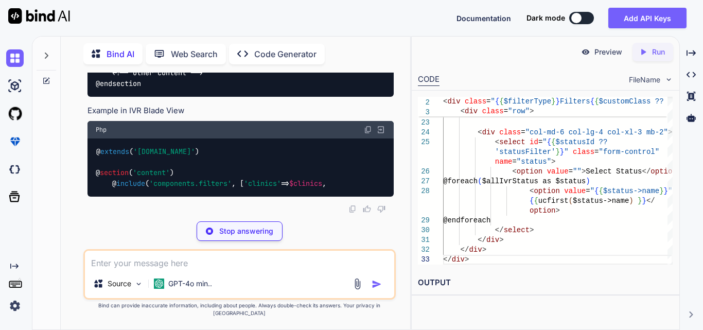
drag, startPoint x: 123, startPoint y: 114, endPoint x: 148, endPoint y: 146, distance: 41.1
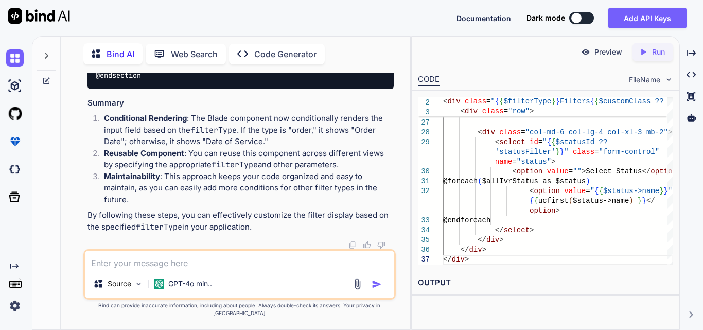
scroll to position [0, 117]
drag, startPoint x: 282, startPoint y: 131, endPoint x: 401, endPoint y: 142, distance: 119.4
click at [401, 142] on div "You hi Bind AI Hello! How can I assist you [DATE]? Created with Pixso. Open in …" at bounding box center [239, 201] width 341 height 257
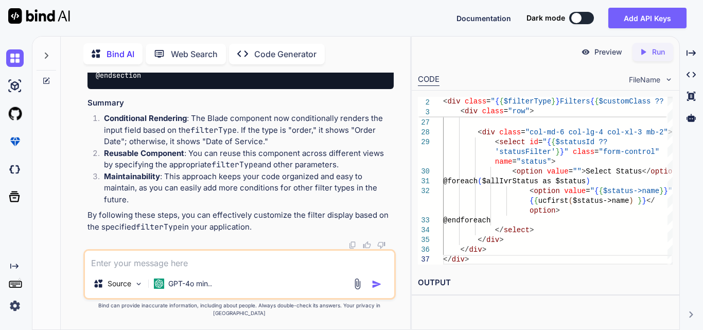
drag, startPoint x: 138, startPoint y: 213, endPoint x: 107, endPoint y: 143, distance: 77.0
copy code "<div class=" col-md- 6 col-lg- 4 col-xl- 3 mb- 2 datePicker-col " id=" {{ $date…"
click at [148, 261] on textarea at bounding box center [239, 260] width 309 height 19
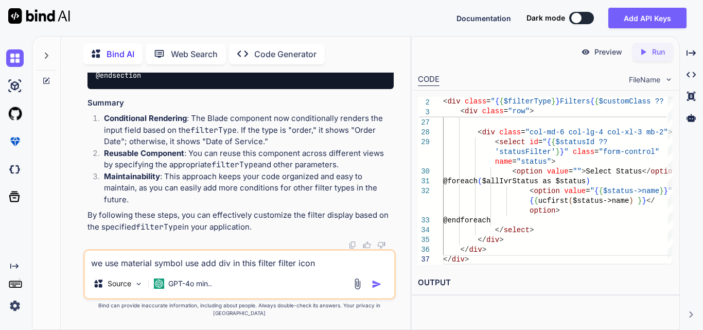
scroll to position [74268, 0]
click at [321, 269] on textarea "we use material symbol use add div in this filter filter icon" at bounding box center [239, 260] width 309 height 19
paste textarea "<!-- resources/views/components/filters.blade.php --> <div class="{{ $filterTyp…"
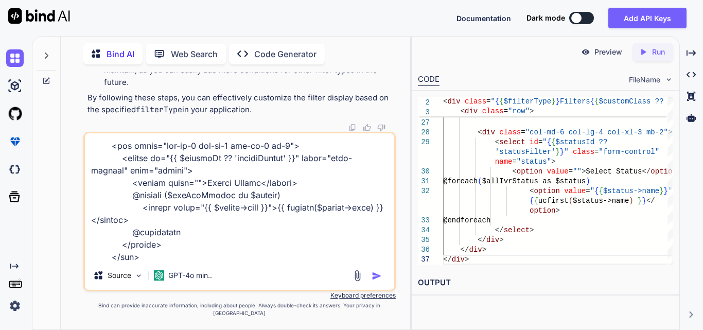
click at [375, 281] on img "button" at bounding box center [377, 276] width 10 height 10
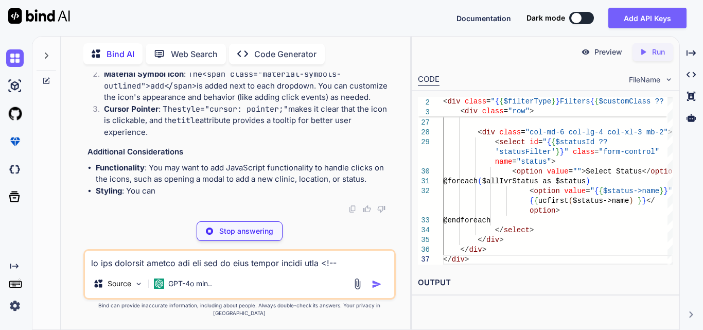
scroll to position [76236, 0]
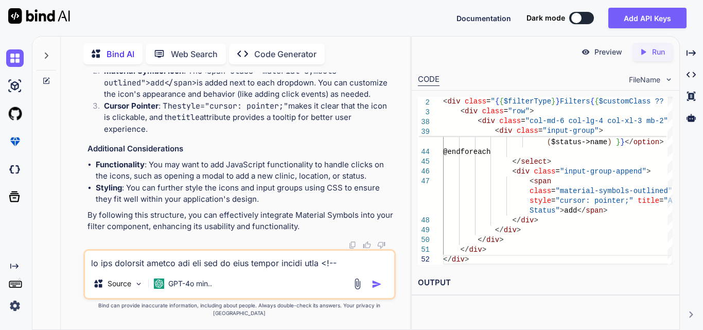
drag, startPoint x: 119, startPoint y: 175, endPoint x: 155, endPoint y: 196, distance: 41.3
drag, startPoint x: 364, startPoint y: 186, endPoint x: 402, endPoint y: 186, distance: 38.6
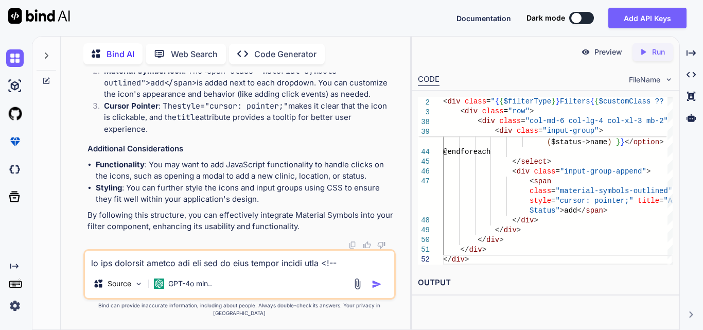
click at [402, 186] on div "You hi Bind AI Hello! How can I assist you [DATE]? Created with Pixso. Open in …" at bounding box center [239, 201] width 341 height 257
drag, startPoint x: 359, startPoint y: 136, endPoint x: 388, endPoint y: 136, distance: 28.8
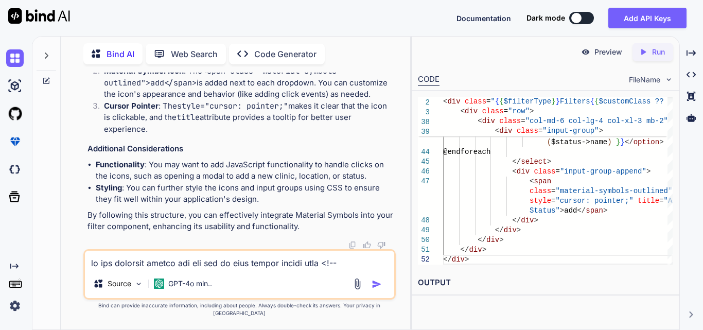
scroll to position [0, 73]
drag, startPoint x: 120, startPoint y: 126, endPoint x: 148, endPoint y: 145, distance: 33.3
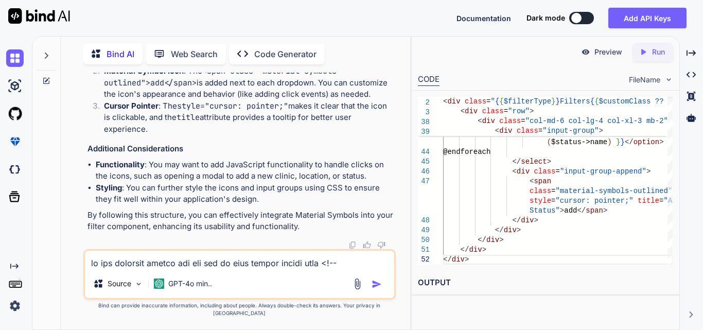
scroll to position [76461, 0]
drag, startPoint x: 229, startPoint y: 143, endPoint x: 168, endPoint y: 141, distance: 60.8
click at [177, 123] on code "title" at bounding box center [188, 117] width 23 height 10
drag, startPoint x: 123, startPoint y: 105, endPoint x: 151, endPoint y: 123, distance: 33.7
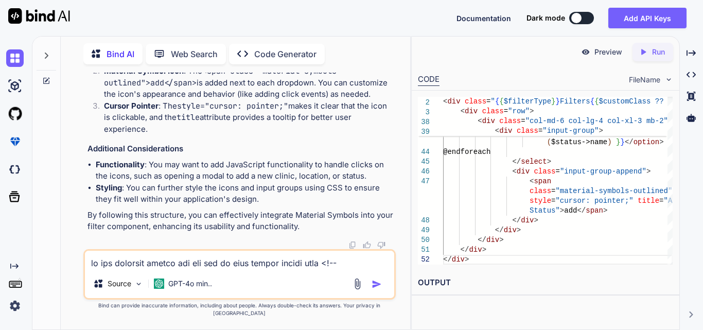
drag, startPoint x: 151, startPoint y: 123, endPoint x: 124, endPoint y: 106, distance: 32.6
copy code "<div class=" input-group-append "> <span class=" material-symbols-outlined " st…"
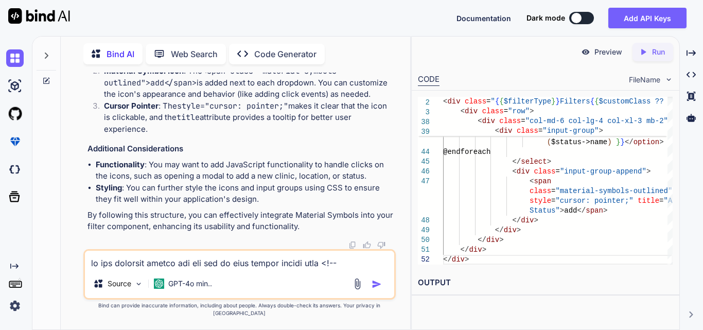
click at [187, 268] on textarea at bounding box center [239, 260] width 309 height 19
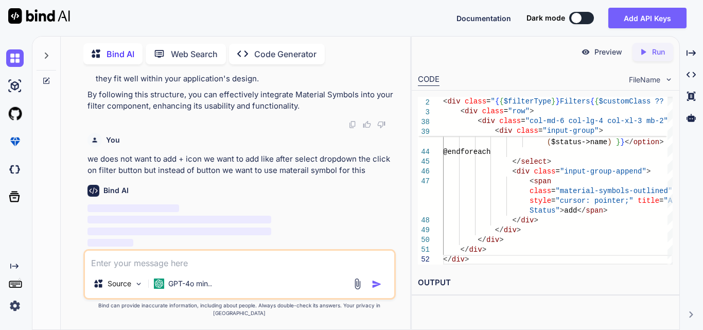
scroll to position [76581, 0]
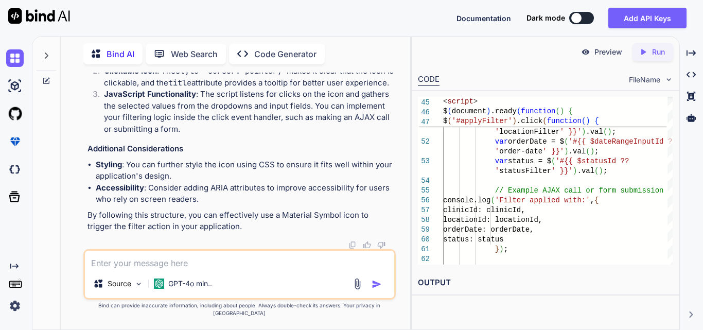
click at [119, 269] on textarea at bounding box center [239, 260] width 309 height 19
paste textarea "Route::get('/get-locations', [IVRController::class, 'getLocations'])->name('cli…"
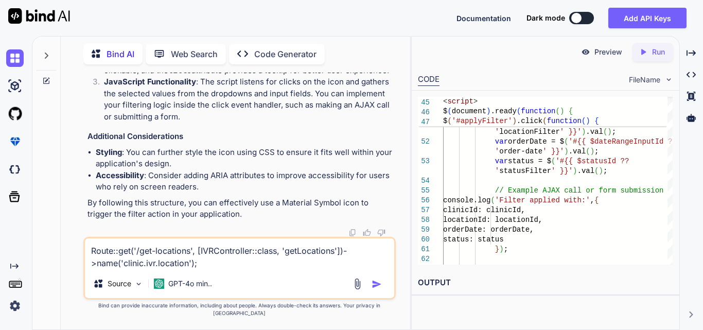
click at [218, 269] on textarea "Route::get('/get-locations', [IVRController::class, 'getLocations'])->name('cli…" at bounding box center [239, 253] width 309 height 31
drag, startPoint x: 195, startPoint y: 272, endPoint x: 79, endPoint y: 259, distance: 116.6
click at [79, 259] on div "You hi Bind AI Hello! How can I assist you [DATE]? Created with Pixso. Open in …" at bounding box center [239, 201] width 341 height 257
paste textarea "background: #f2f2f2; padding: 12px; padding: 12px; /* font-size: 21px; */ borde…"
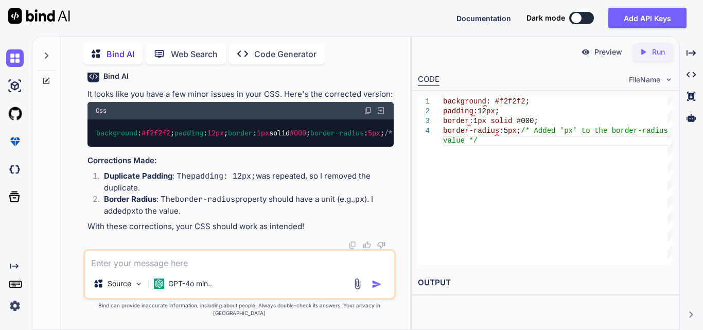
scroll to position [77884, 0]
click at [371, 107] on img at bounding box center [368, 111] width 8 height 8
click at [367, 107] on img at bounding box center [368, 111] width 8 height 8
